Goal: Task Accomplishment & Management: Manage account settings

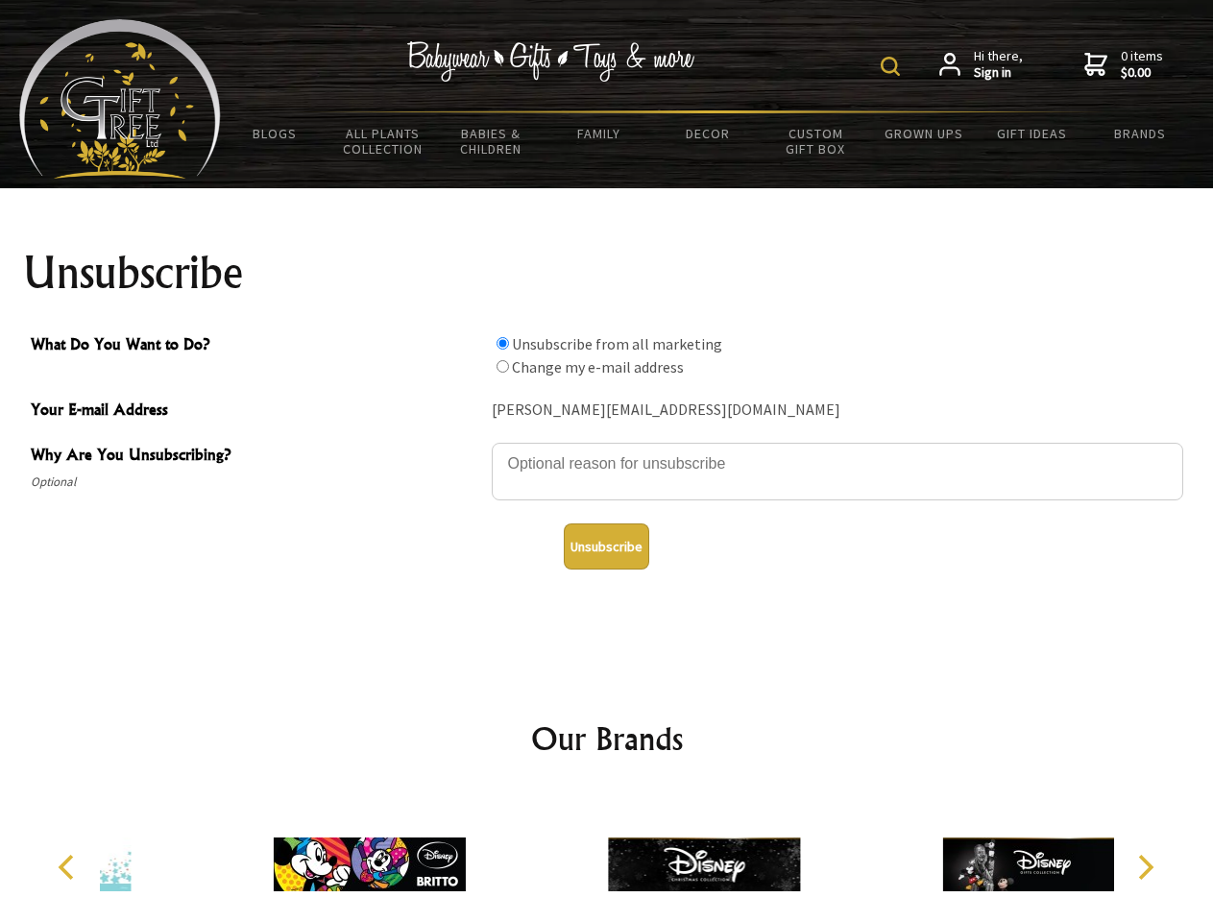
click at [893, 66] on img at bounding box center [889, 66] width 19 height 19
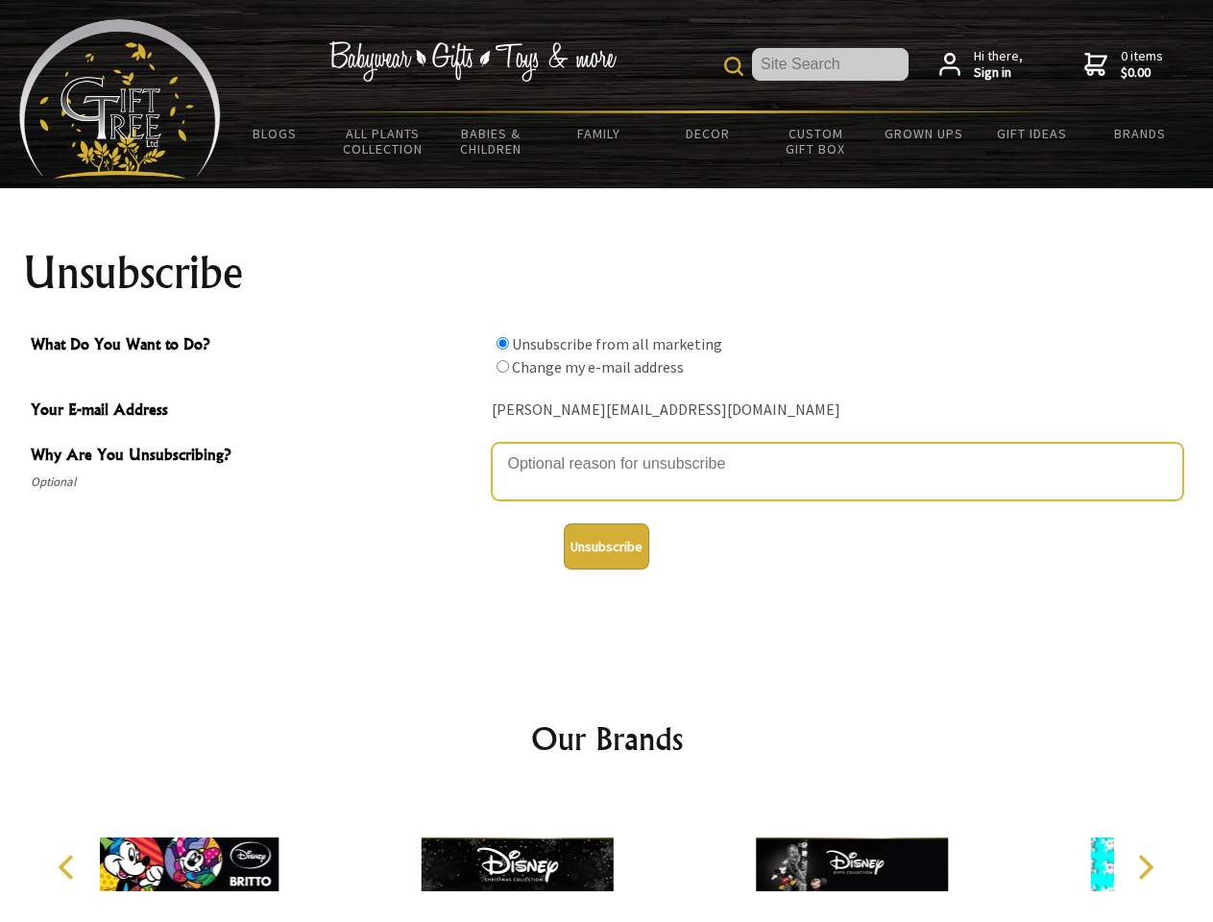
click at [607, 449] on textarea "Why Are You Unsubscribing?" at bounding box center [837, 472] width 691 height 58
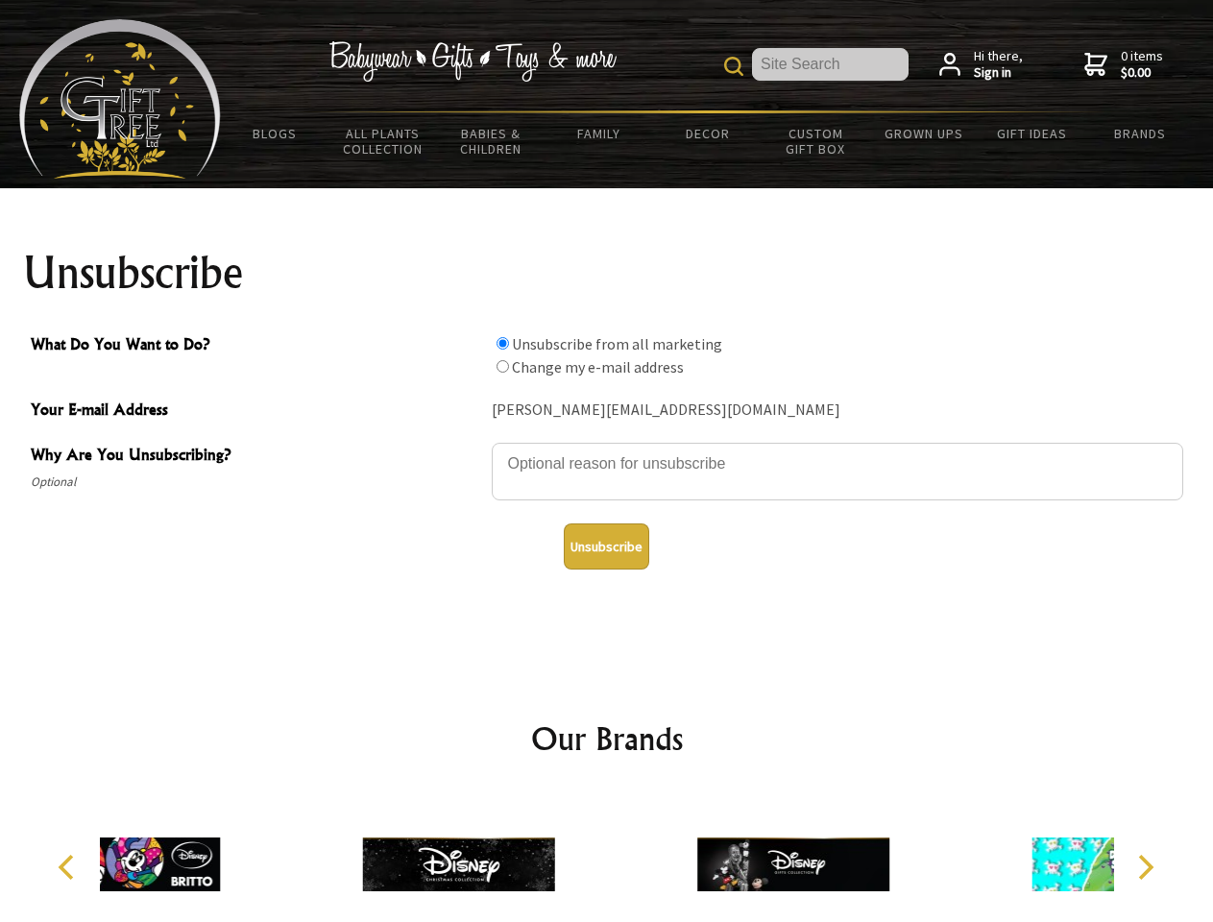
click at [502, 343] on input "What Do You Want to Do?" at bounding box center [502, 343] width 12 height 12
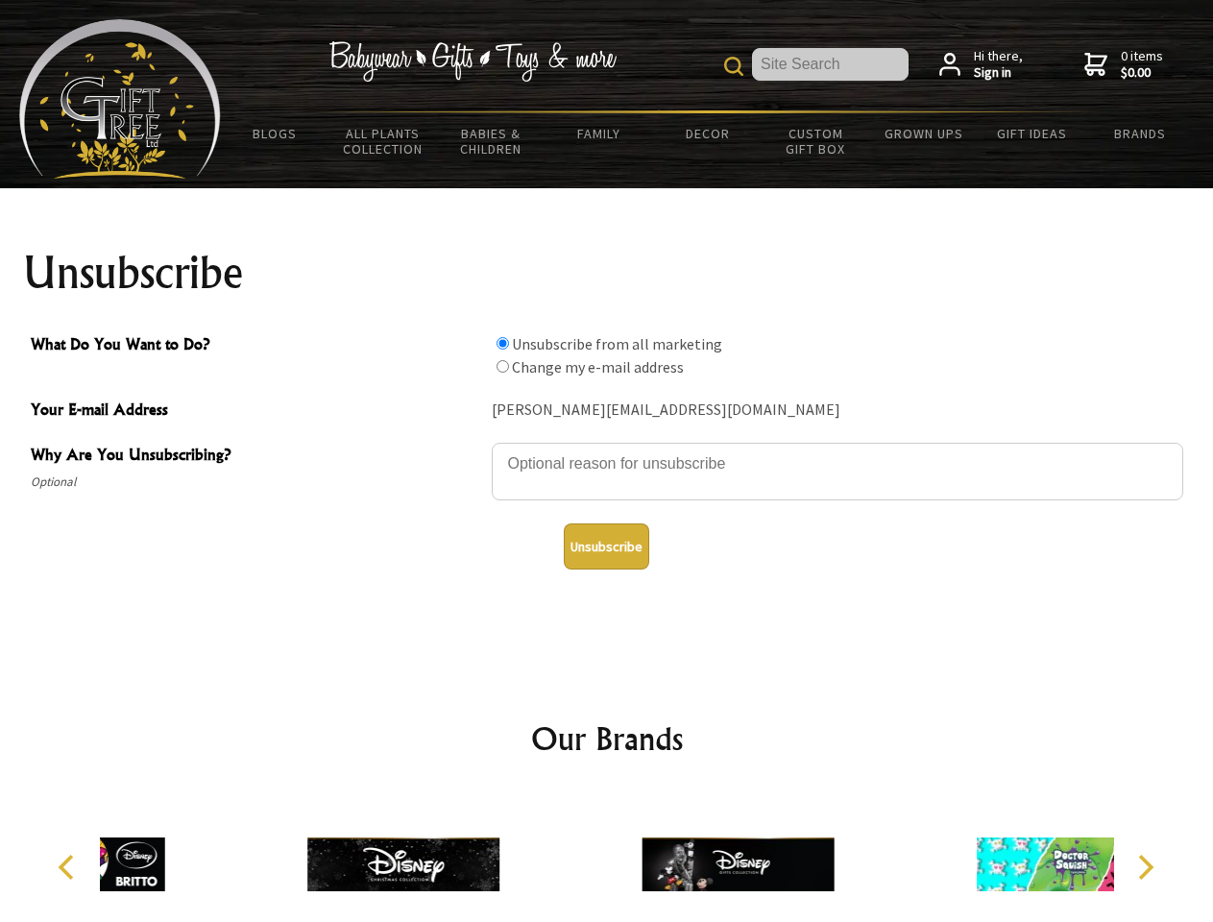
click at [502, 366] on input "What Do You Want to Do?" at bounding box center [502, 366] width 12 height 12
radio input "true"
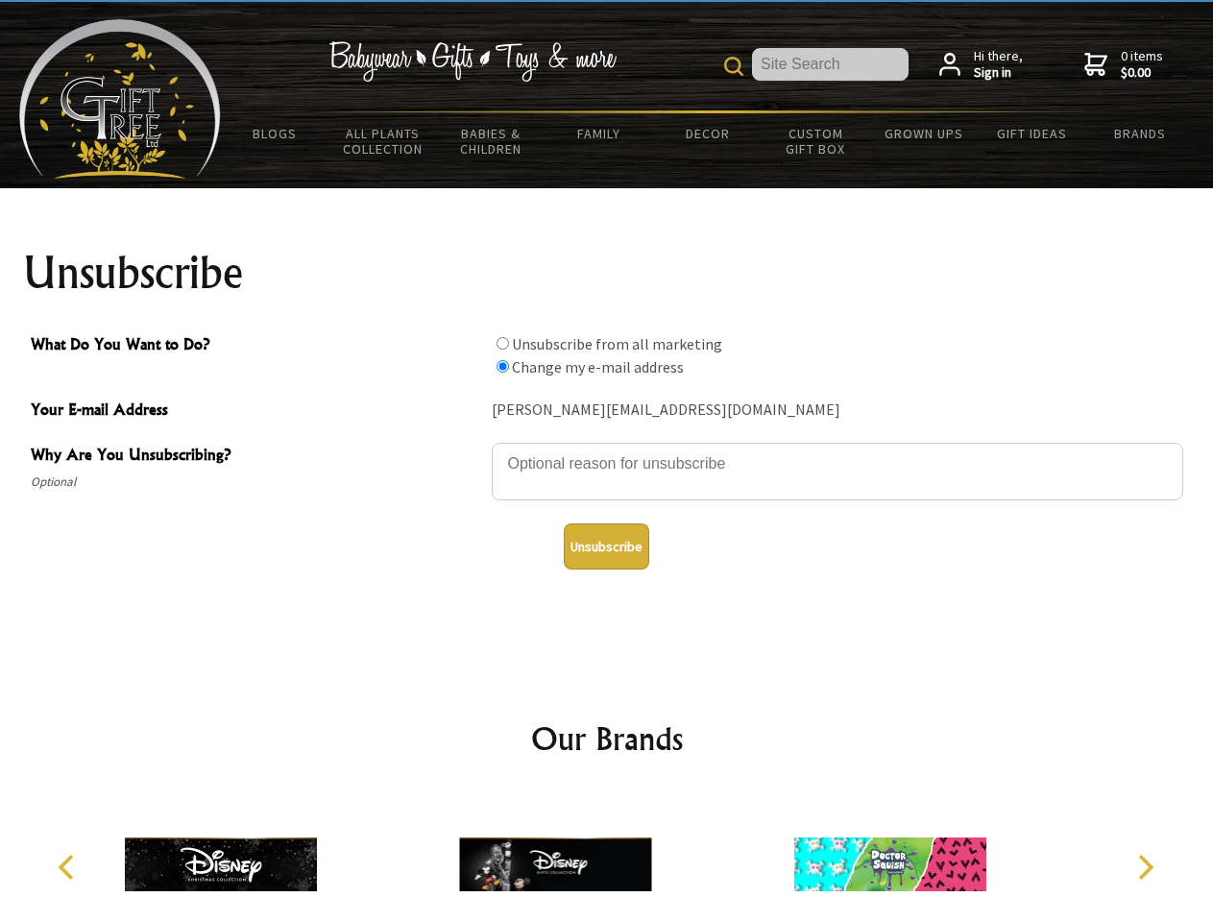
click at [606, 546] on button "Unsubscribe" at bounding box center [606, 546] width 85 height 46
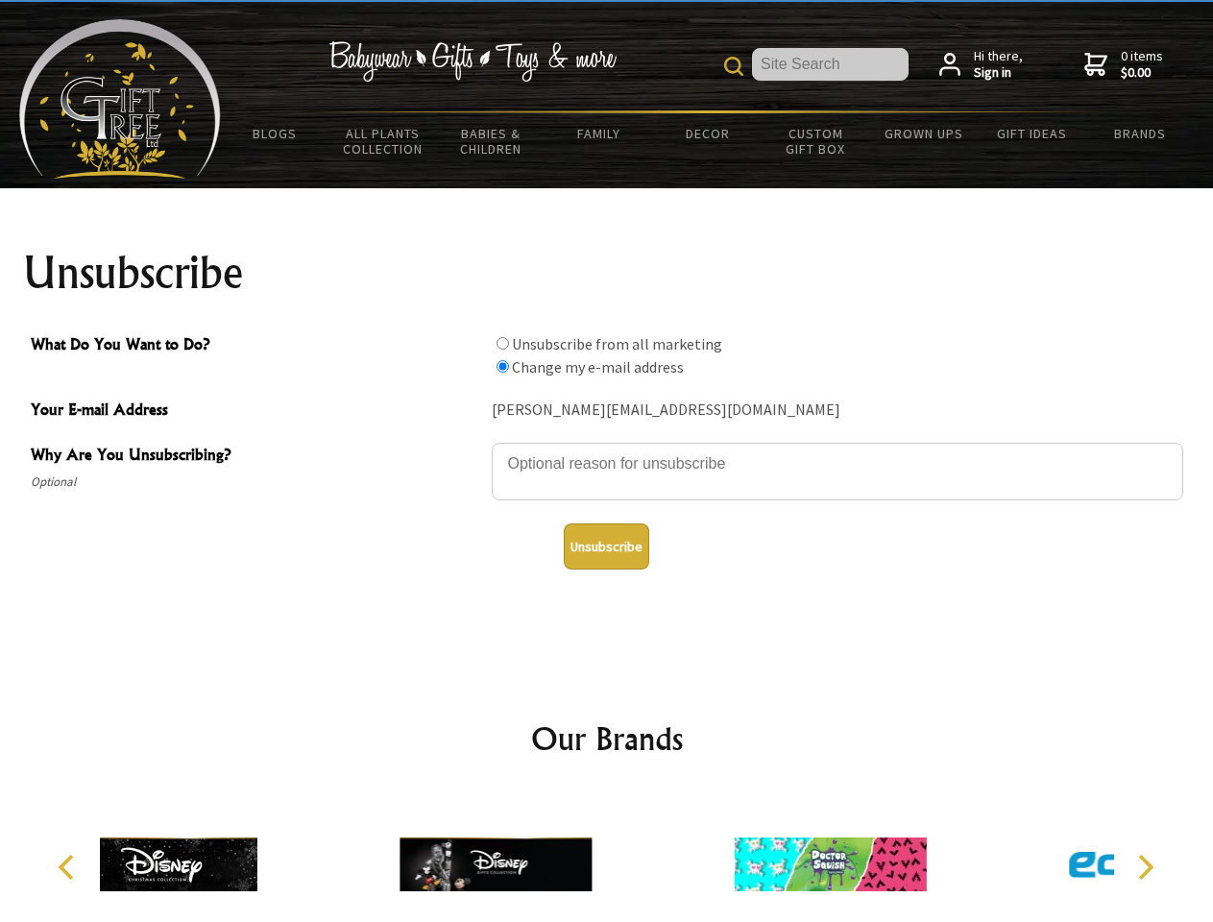
click at [607, 856] on div at bounding box center [495, 867] width 334 height 150
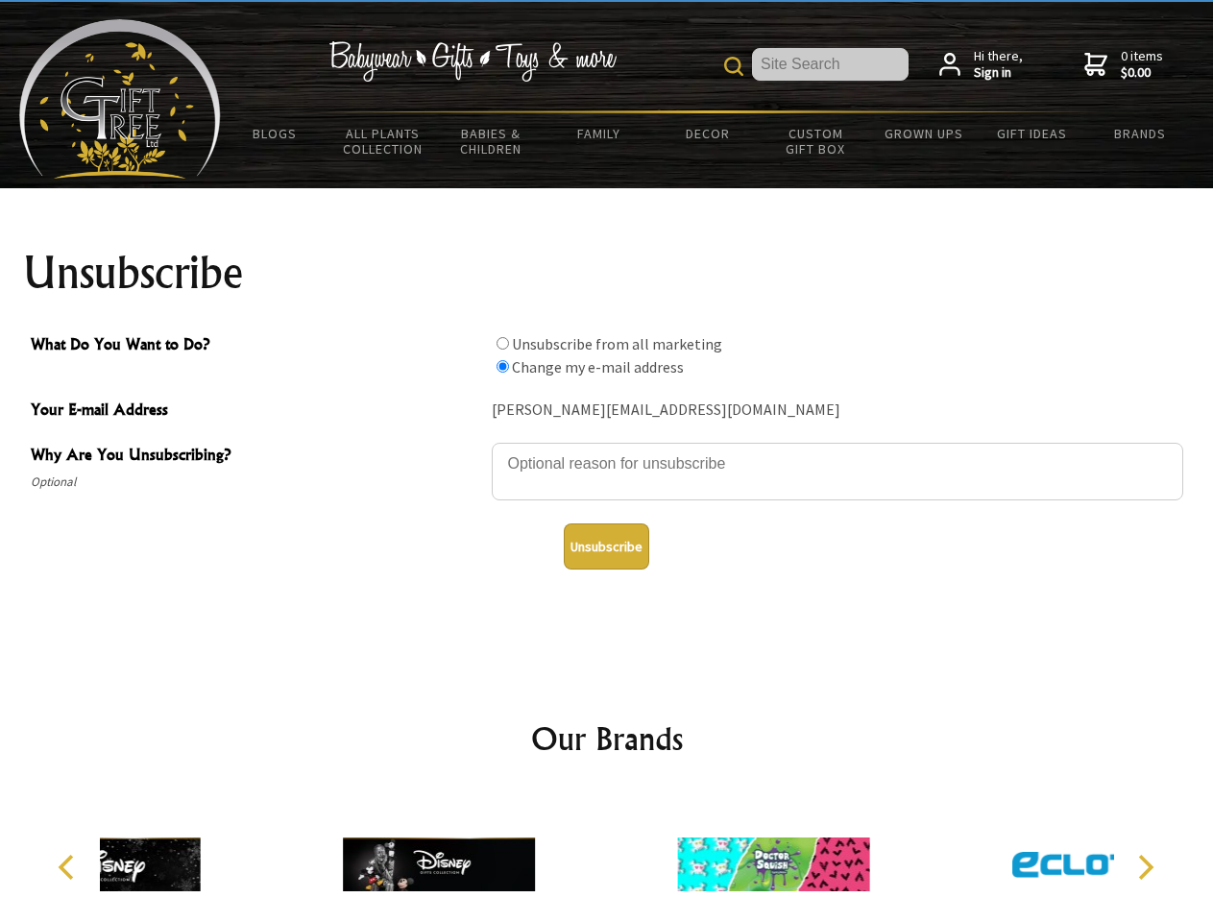
click at [69, 867] on icon "Previous" at bounding box center [68, 867] width 25 height 25
click at [1144, 867] on icon "Next" at bounding box center [1143, 867] width 25 height 25
